Goal: Task Accomplishment & Management: Use online tool/utility

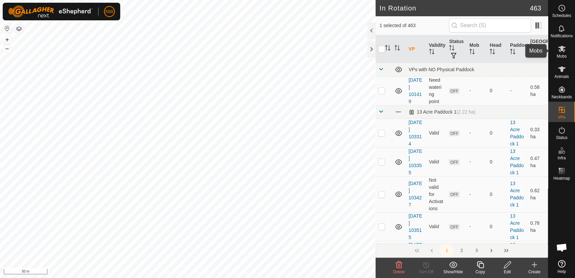
click at [562, 49] on icon at bounding box center [561, 49] width 7 height 6
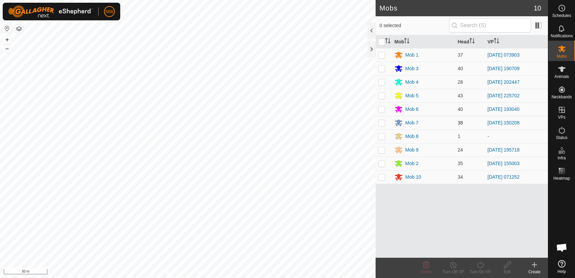
click at [381, 120] on p-checkbox at bounding box center [381, 122] width 7 height 5
checkbox input "true"
click at [481, 263] on icon at bounding box center [480, 264] width 6 height 7
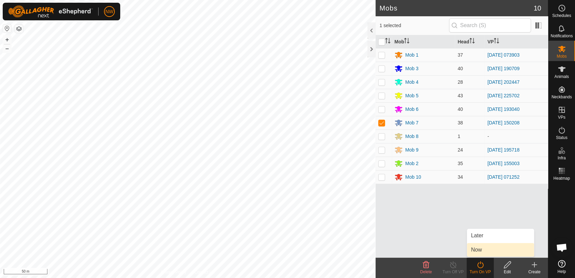
click at [484, 248] on link "Now" at bounding box center [500, 250] width 67 height 14
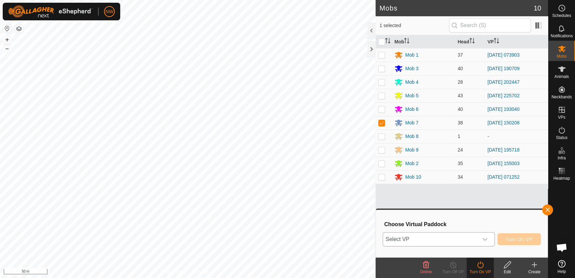
click at [485, 236] on icon "dropdown trigger" at bounding box center [484, 238] width 5 height 5
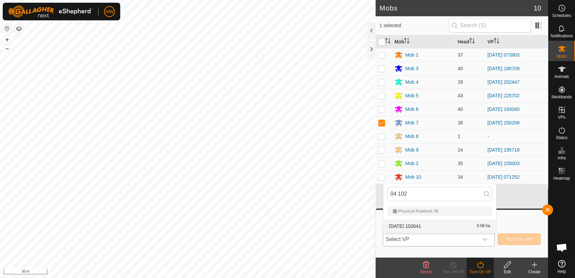
type input "04 102"
click at [426, 223] on li "[DATE] 102641 0.08 ha" at bounding box center [439, 226] width 113 height 14
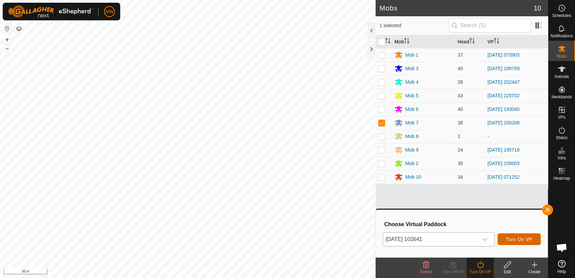
click at [514, 238] on span "Turn On VP" at bounding box center [519, 238] width 26 height 5
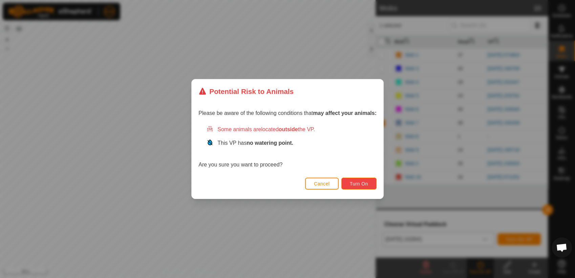
click at [360, 182] on span "Turn On" at bounding box center [359, 183] width 18 height 5
